Goal: Navigation & Orientation: Find specific page/section

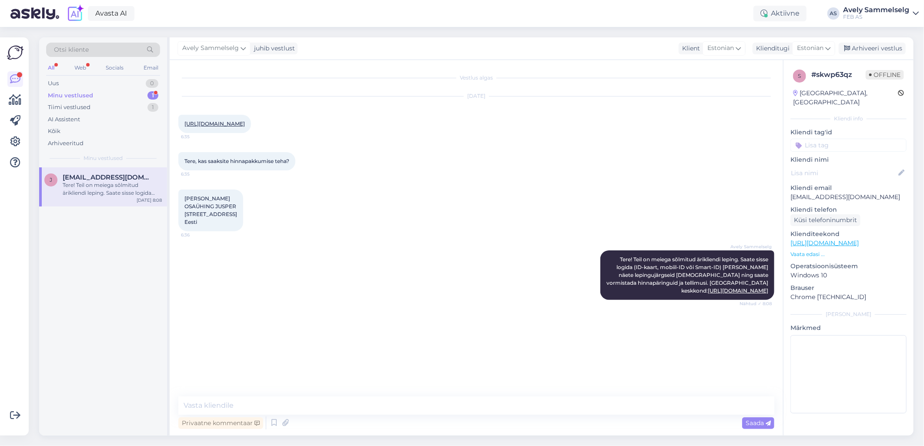
click at [79, 98] on div "Minu vestlused" at bounding box center [70, 95] width 45 height 9
click at [80, 109] on div "Tiimi vestlused" at bounding box center [69, 107] width 43 height 9
click at [93, 175] on span "[EMAIL_ADDRESS][DOMAIN_NAME]" at bounding box center [108, 178] width 90 height 8
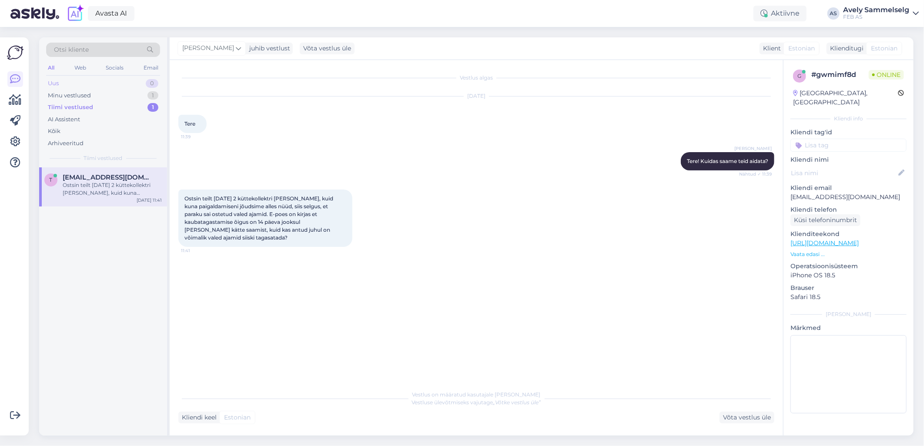
click at [70, 85] on div "Uus 0" at bounding box center [103, 83] width 114 height 12
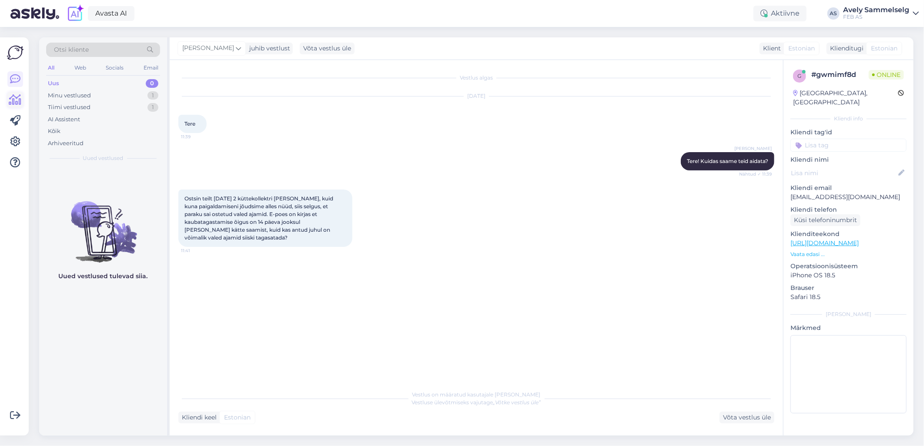
click at [12, 100] on icon at bounding box center [15, 100] width 13 height 10
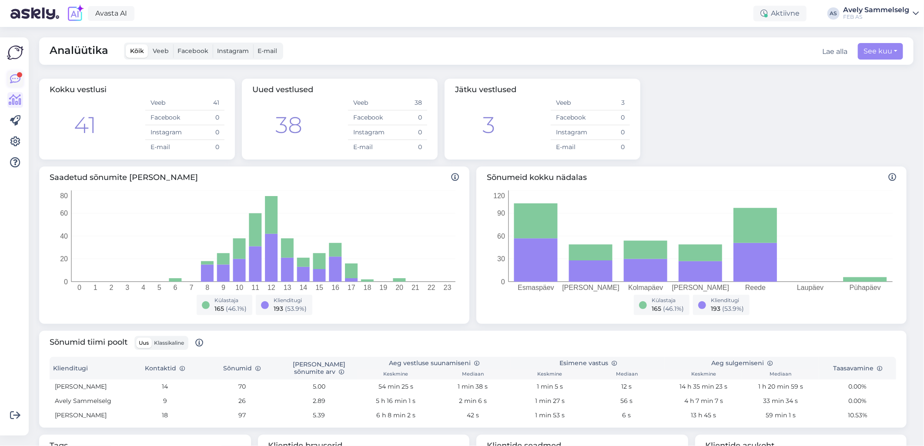
click at [19, 80] on icon at bounding box center [15, 79] width 10 height 10
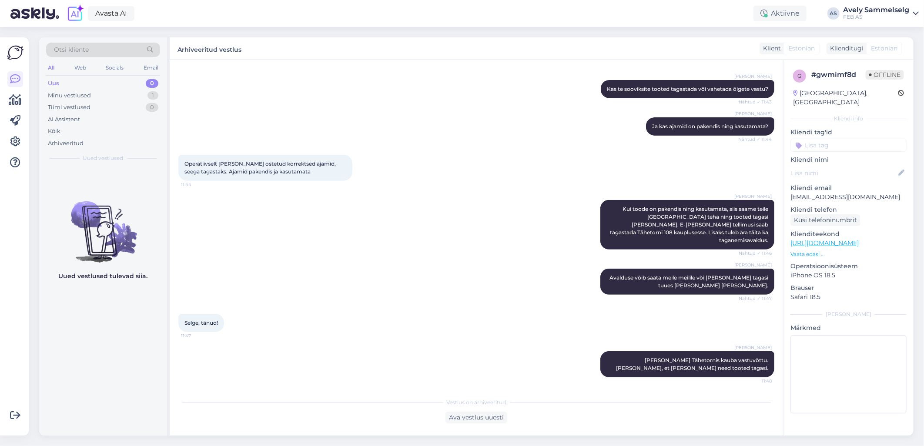
scroll to position [216, 0]
